Goal: Find contact information

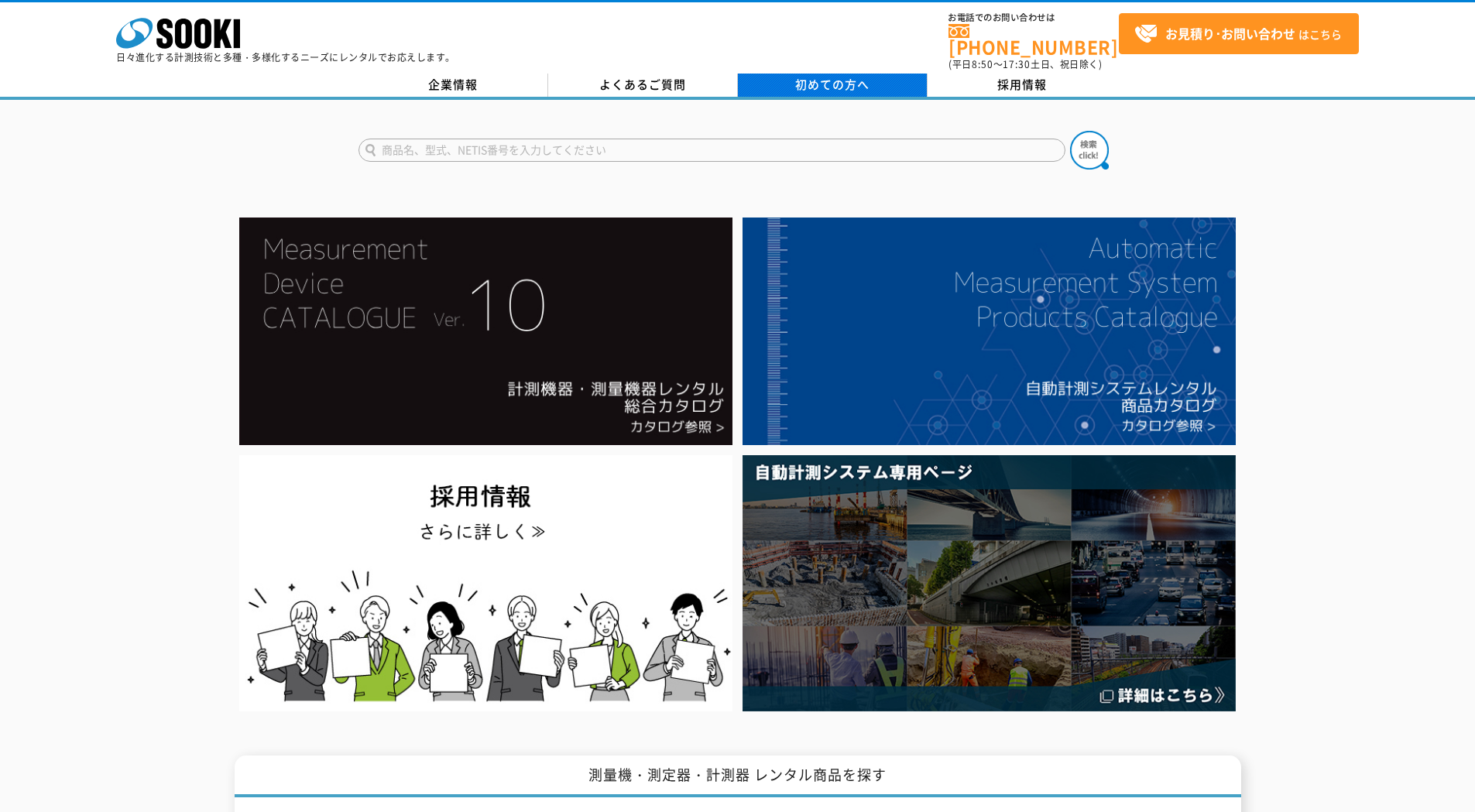
click at [789, 74] on link "初めての方へ" at bounding box center [833, 85] width 190 height 23
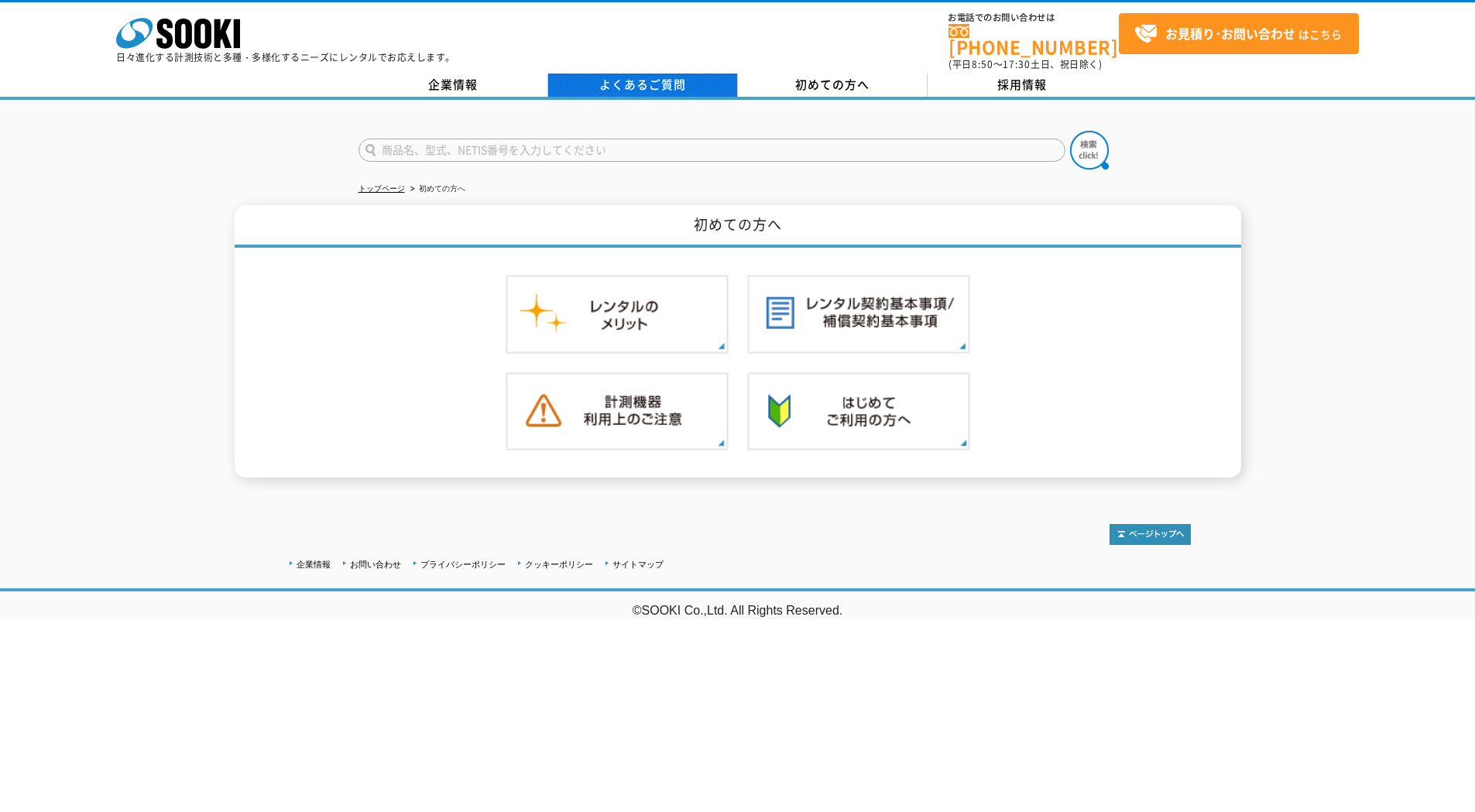
click at [661, 74] on link "よくあるご質問" at bounding box center [643, 85] width 190 height 23
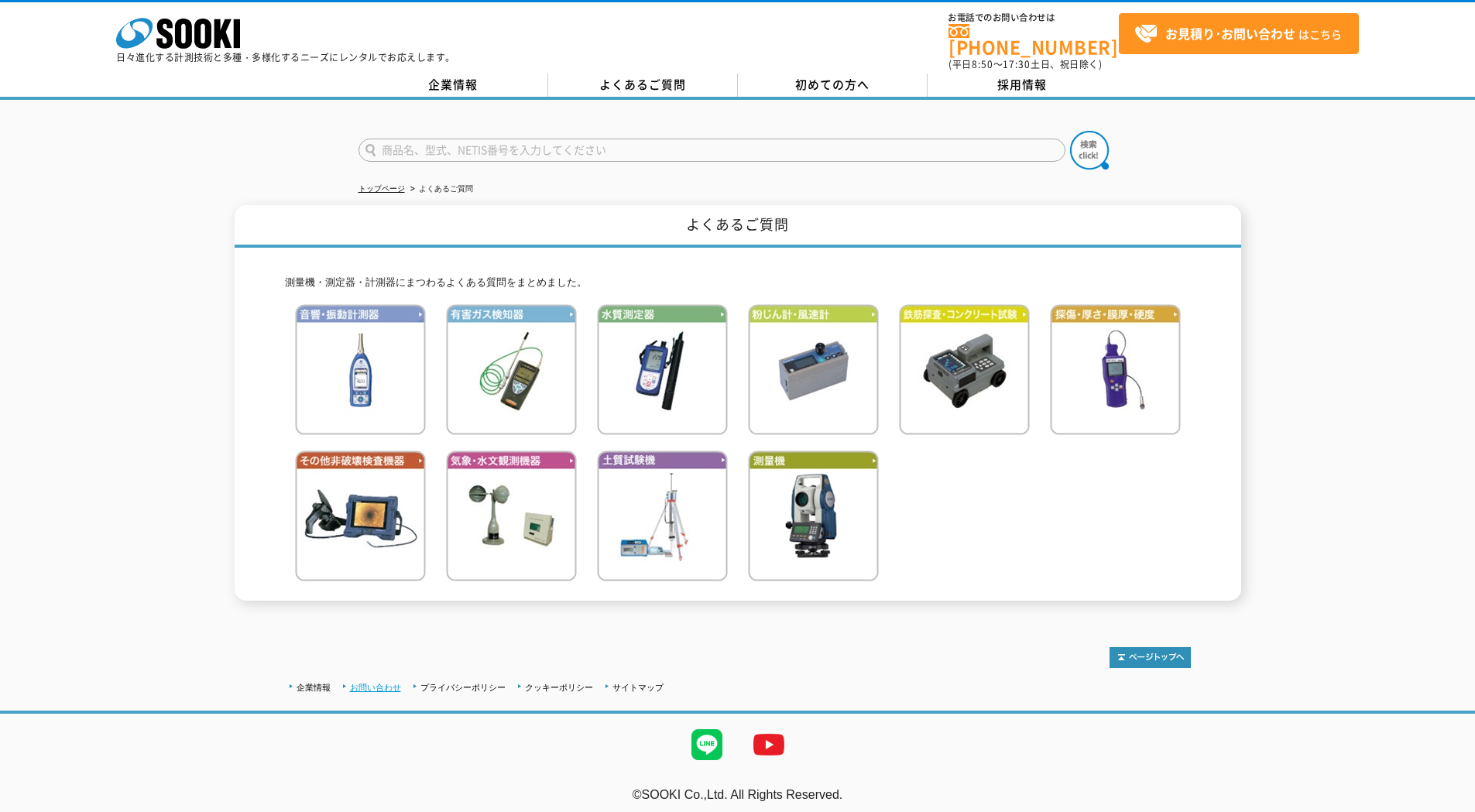
click at [363, 683] on link "お問い合わせ" at bounding box center [375, 688] width 51 height 10
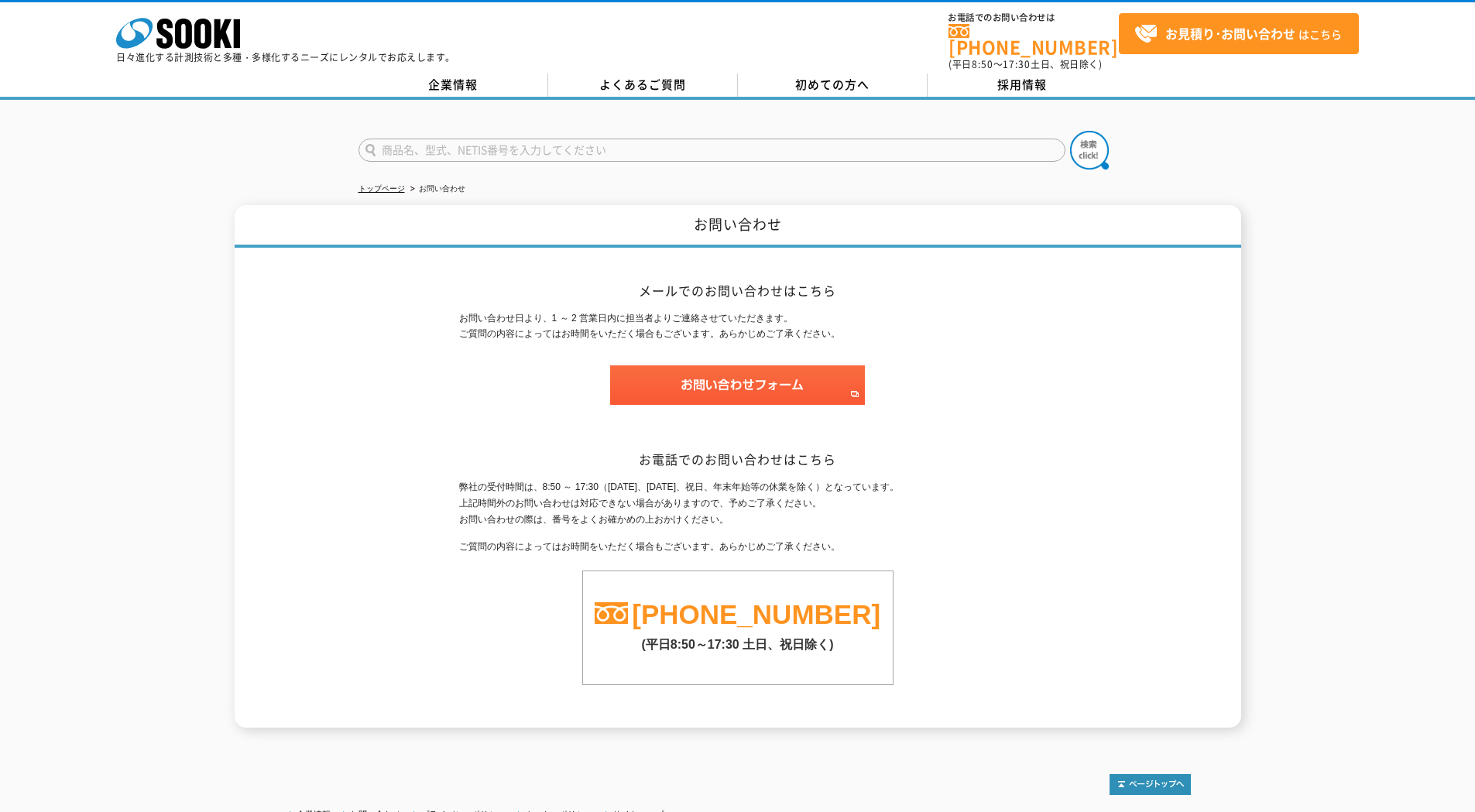
click at [1282, 245] on div "お問い合わせ メールでのお問い合わせはこちら お問い合わせ日より、1 ～ 2 営業日内に担当者よりご連絡させていただきます。 ご質問の内容によってはお時間をい…" at bounding box center [737, 467] width 1475 height 523
